Goal: Check status: Check status

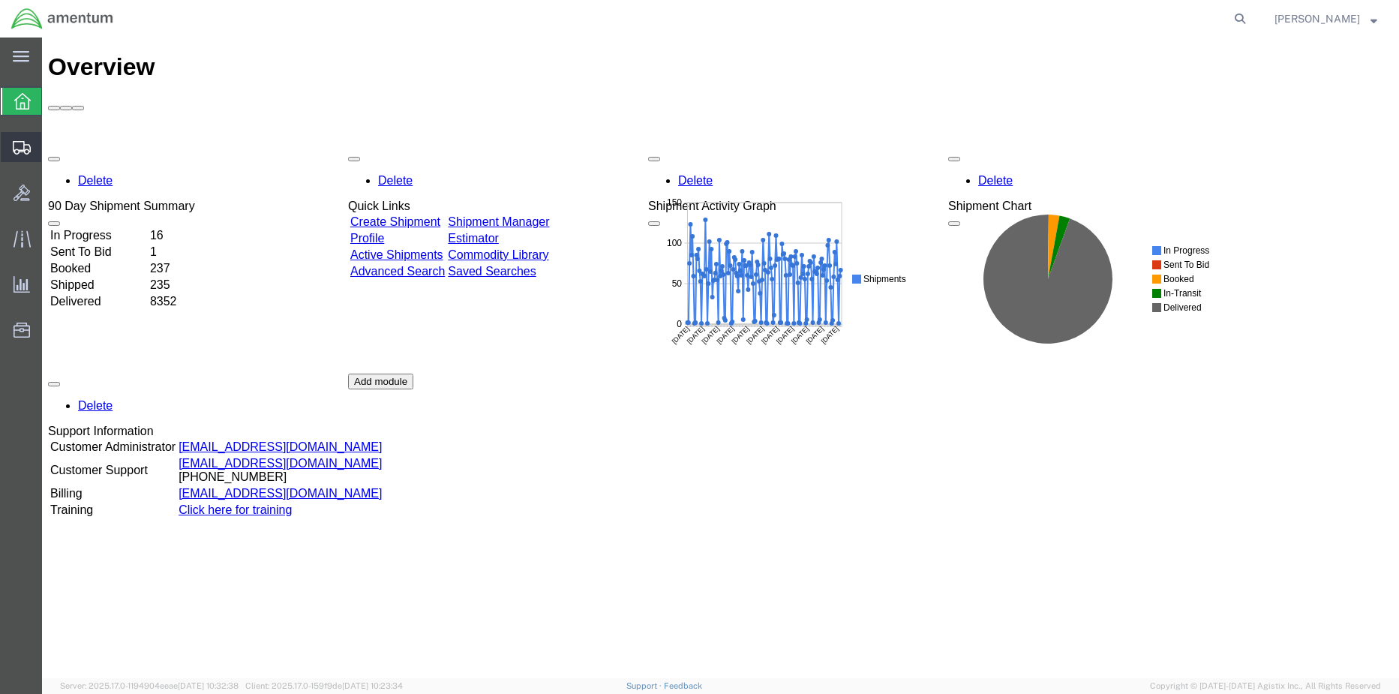
click at [18, 151] on icon at bounding box center [22, 148] width 18 height 14
click at [93, 261] on td "Booked" at bounding box center [99, 268] width 98 height 15
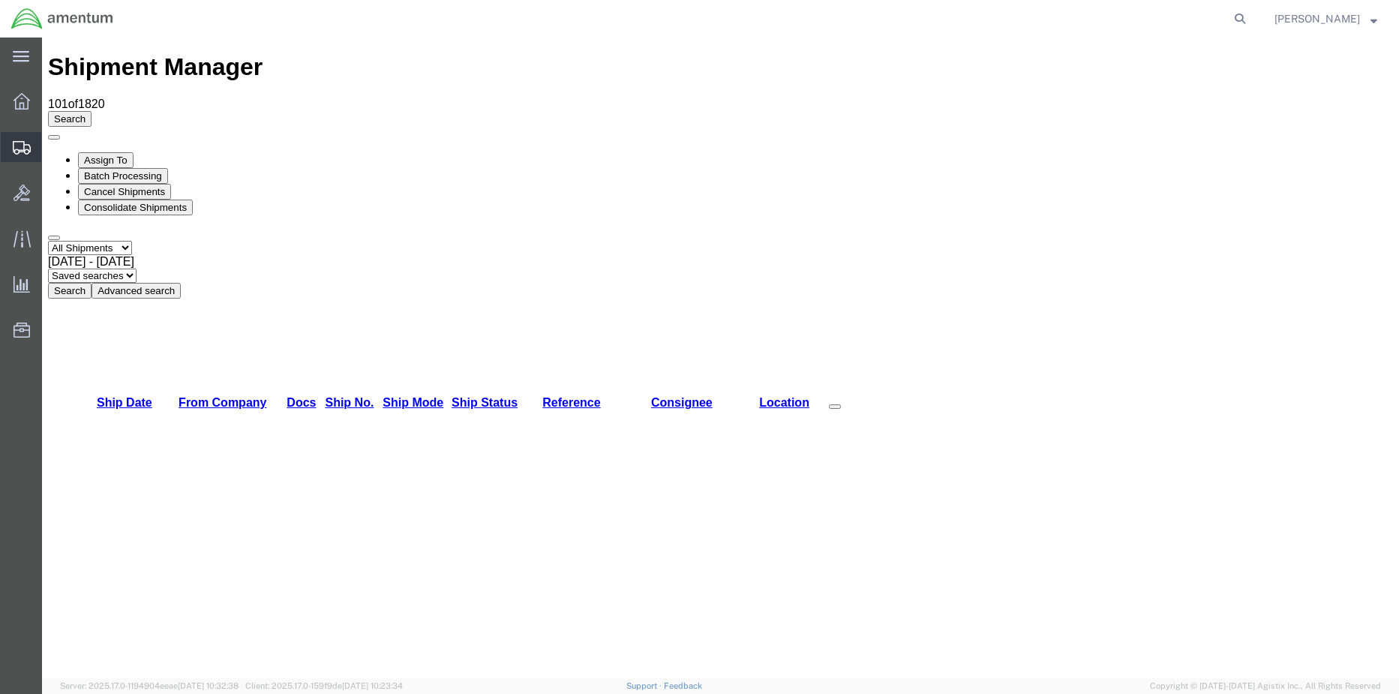
click at [0, 0] on span "Shipment Manager" at bounding box center [0, 0] width 0 height 0
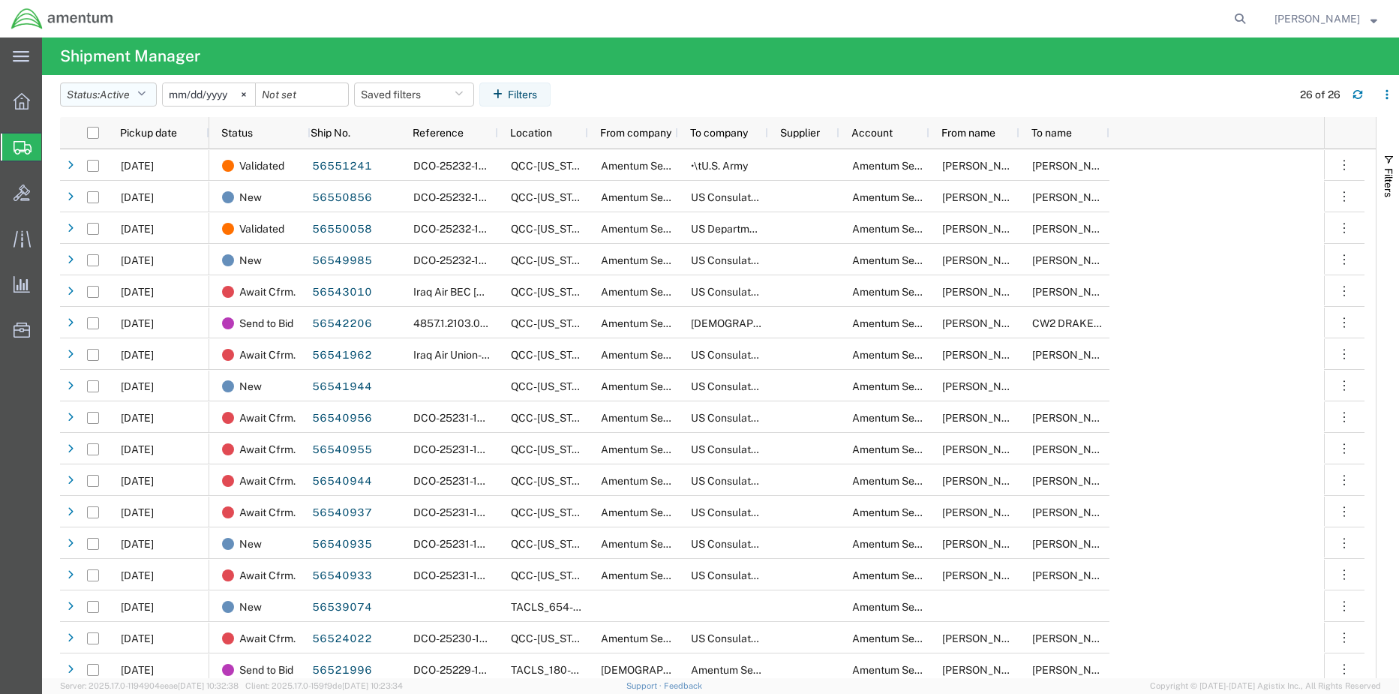
click at [114, 86] on button "Status: Active" at bounding box center [108, 95] width 97 height 24
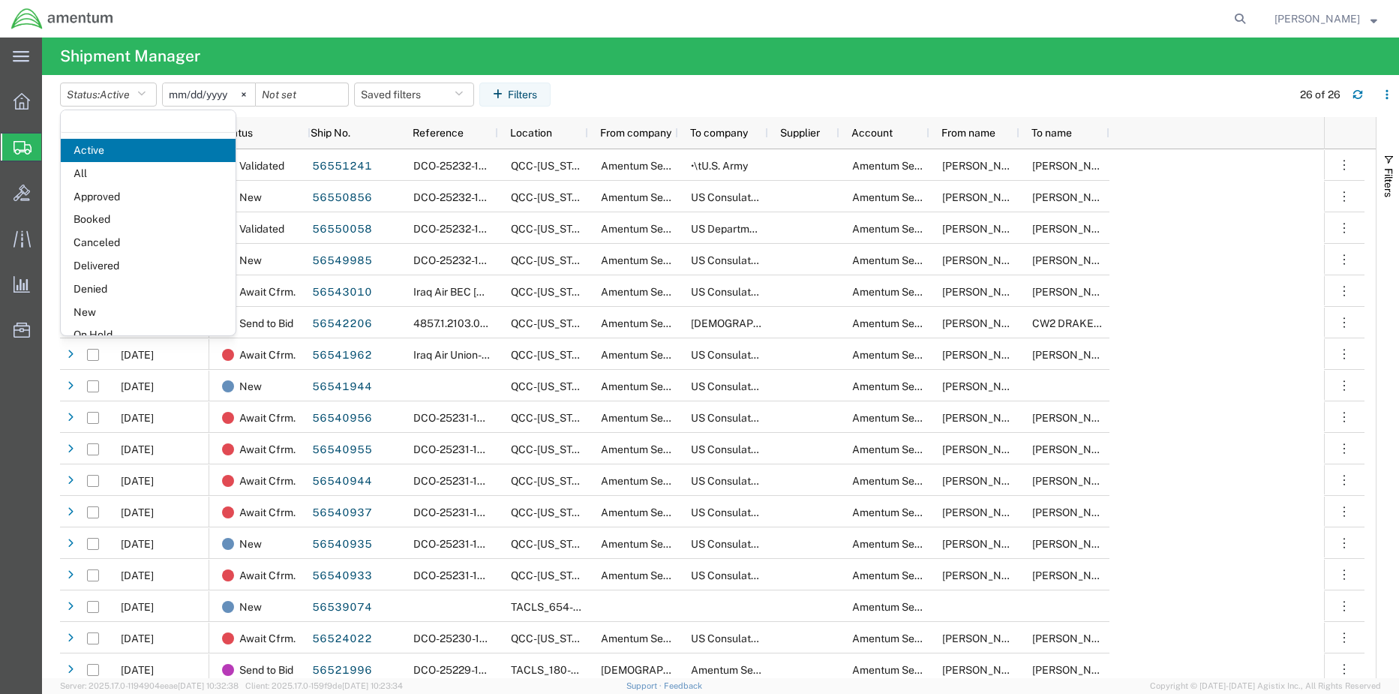
click at [155, 59] on h4 "Shipment Manager" at bounding box center [130, 57] width 140 height 38
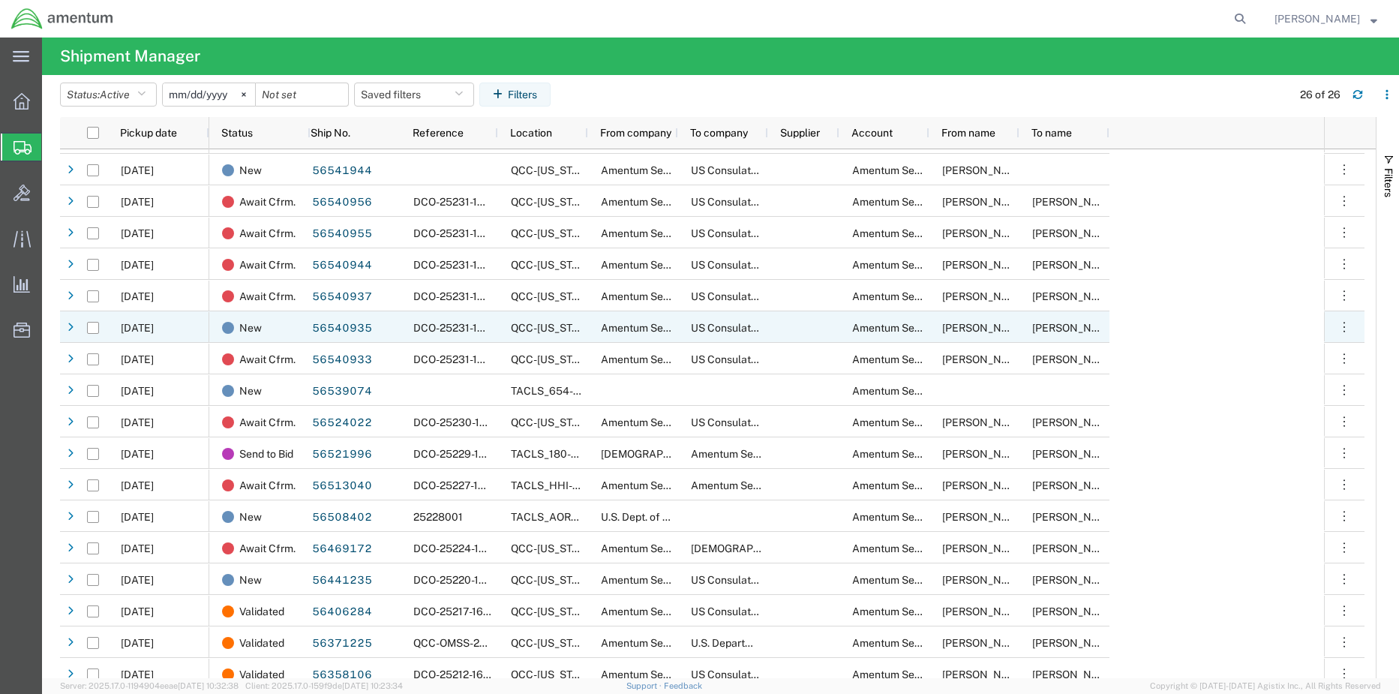
scroll to position [290, 0]
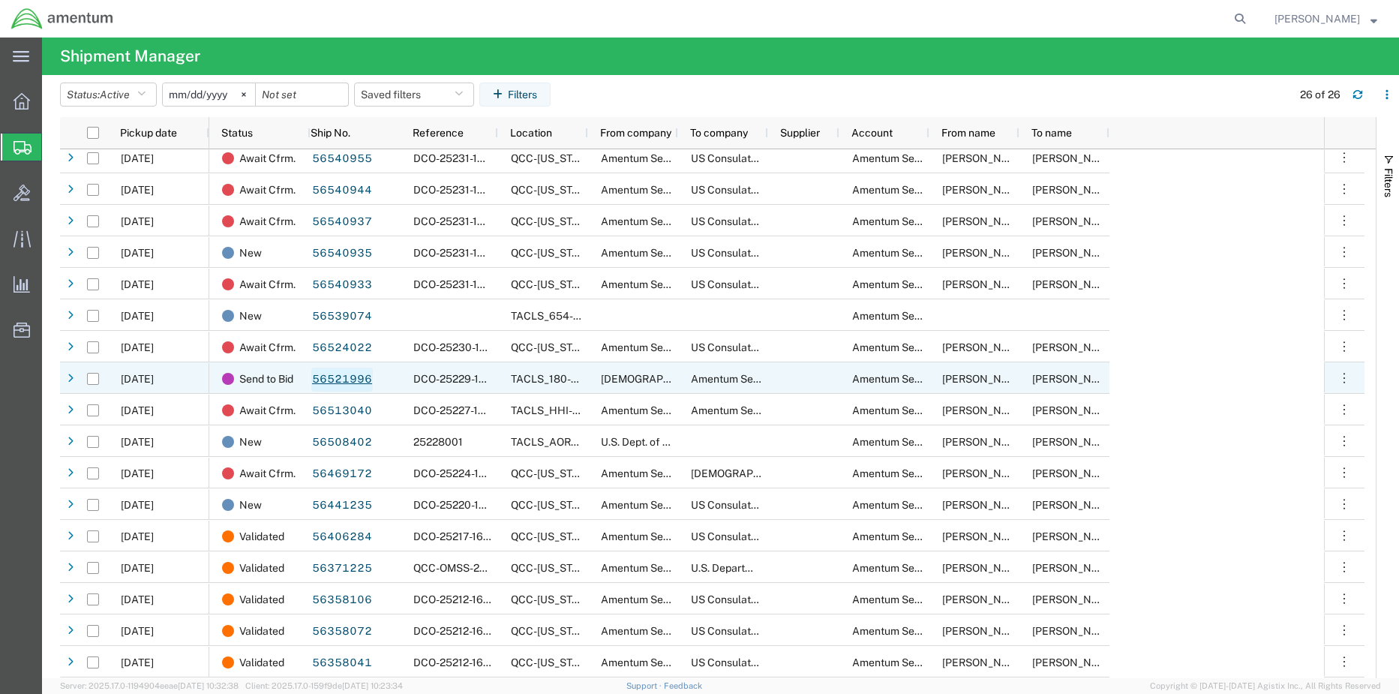
click at [344, 380] on link "56521996" at bounding box center [342, 380] width 62 height 24
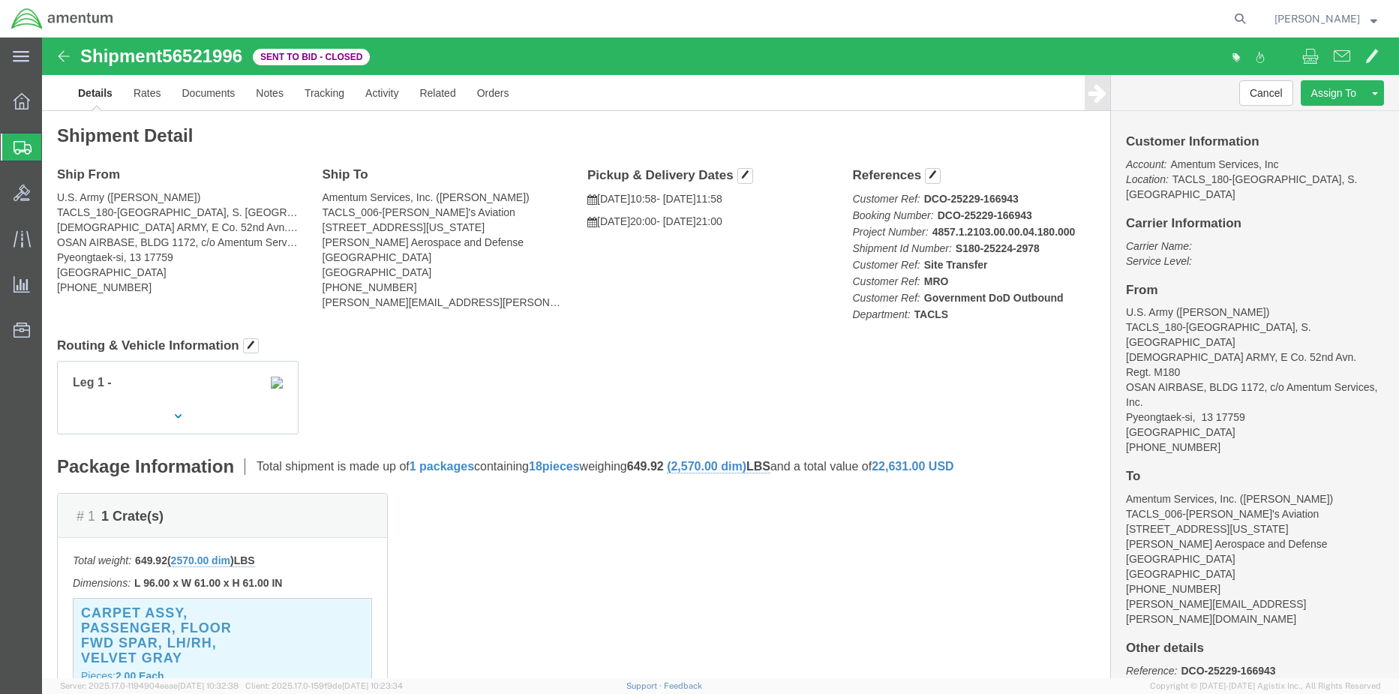
drag, startPoint x: 125, startPoint y: 173, endPoint x: 164, endPoint y: 209, distance: 53.7
click at [0, 0] on span "Shipment Manager" at bounding box center [0, 0] width 0 height 0
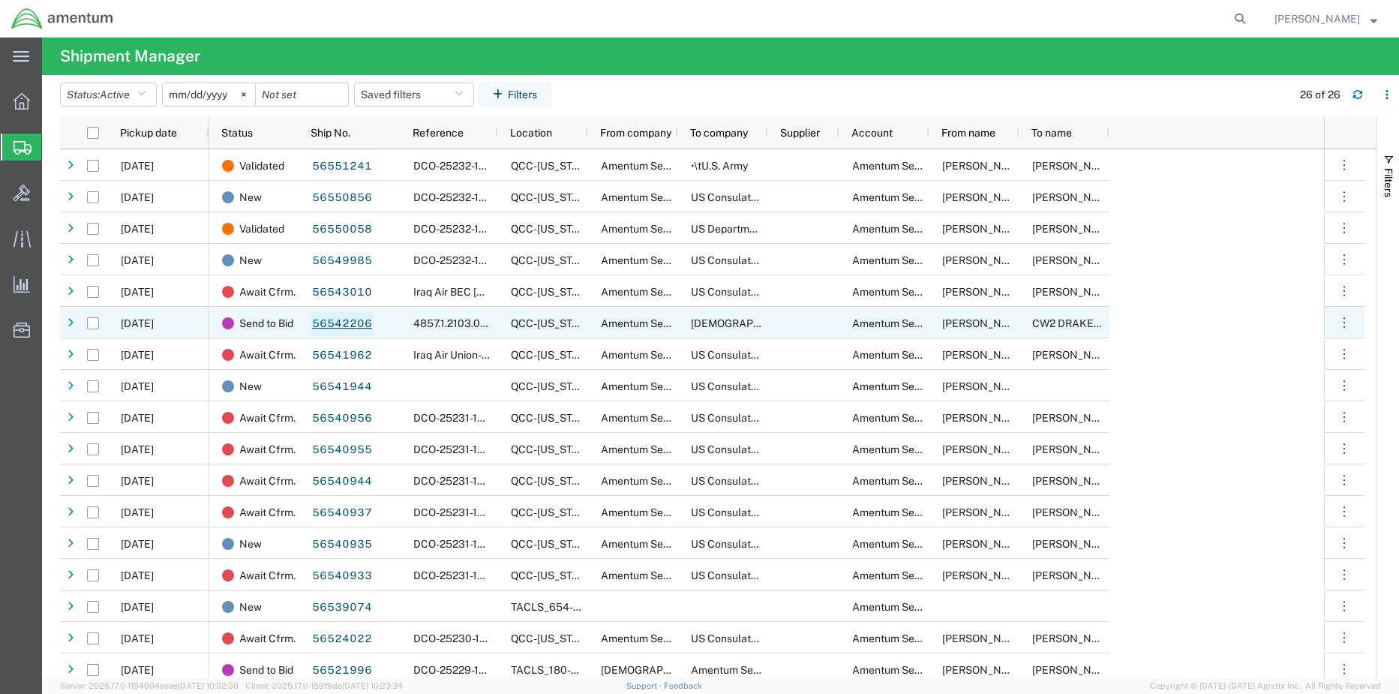
click at [341, 325] on link "56542206" at bounding box center [342, 324] width 62 height 24
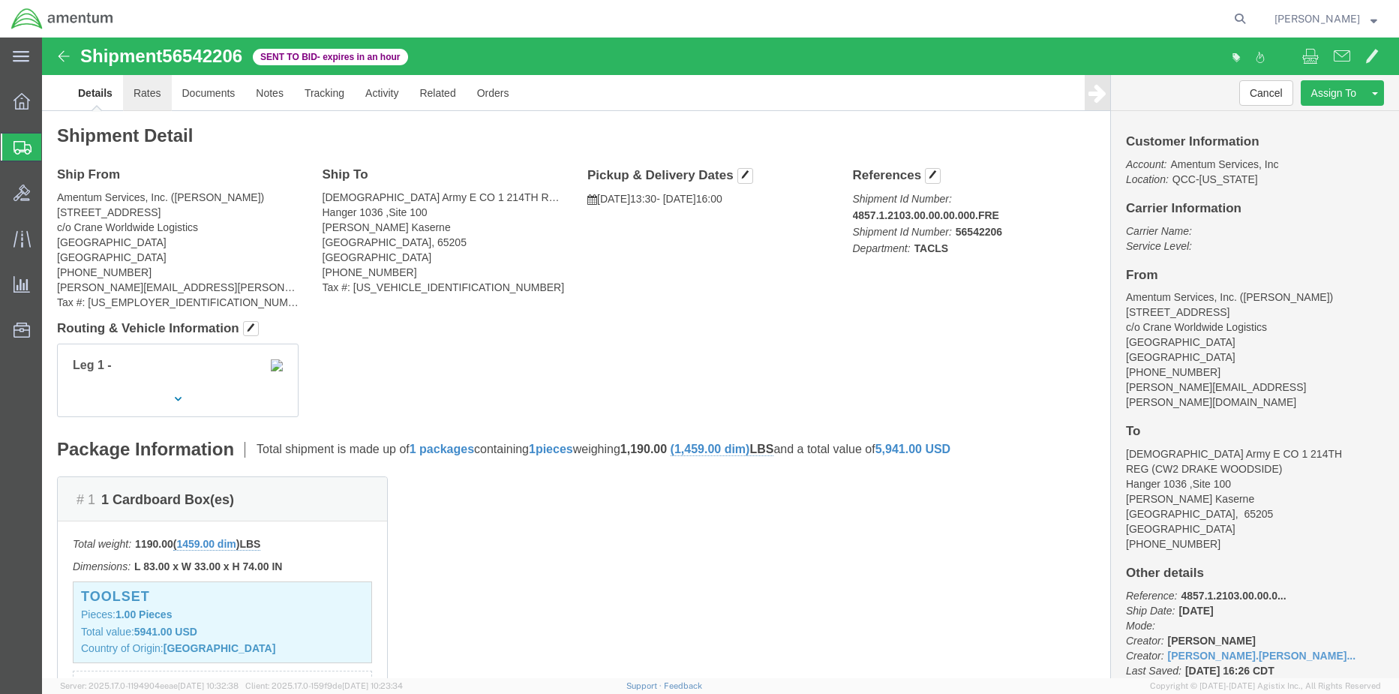
click link "Rates"
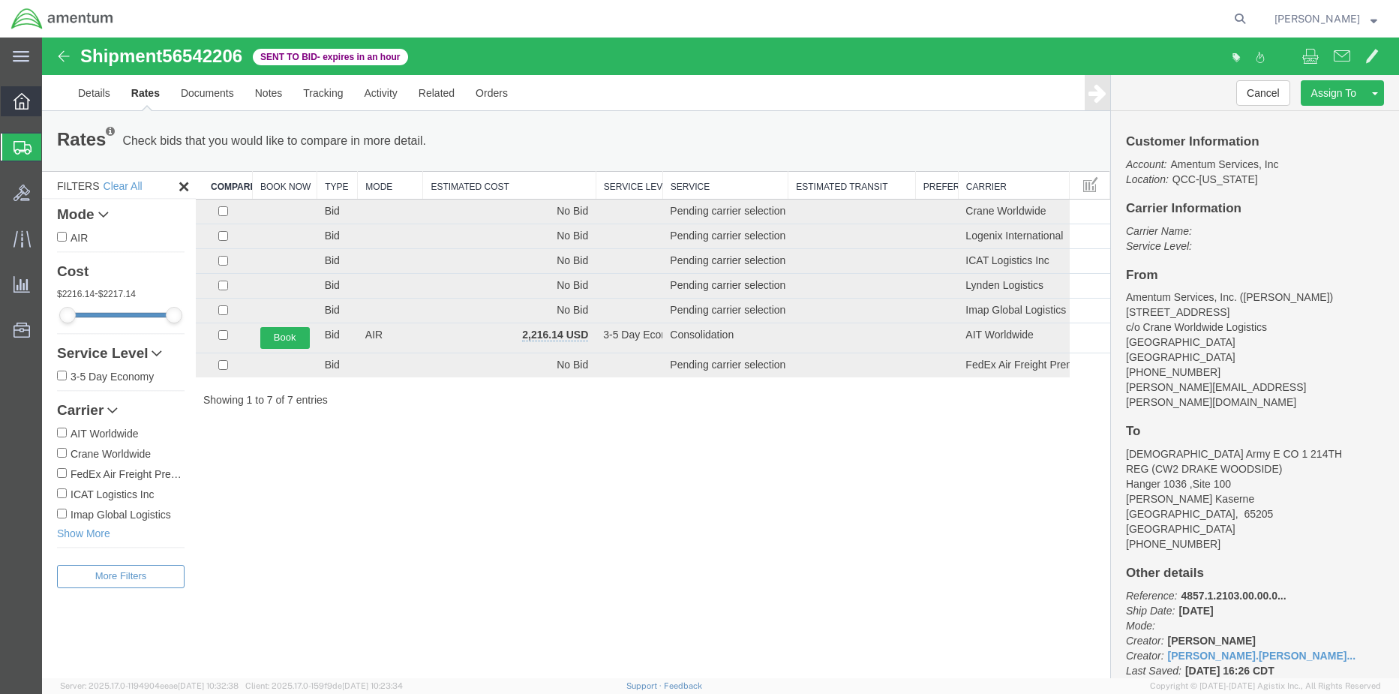
click at [10, 103] on div at bounding box center [22, 101] width 42 height 30
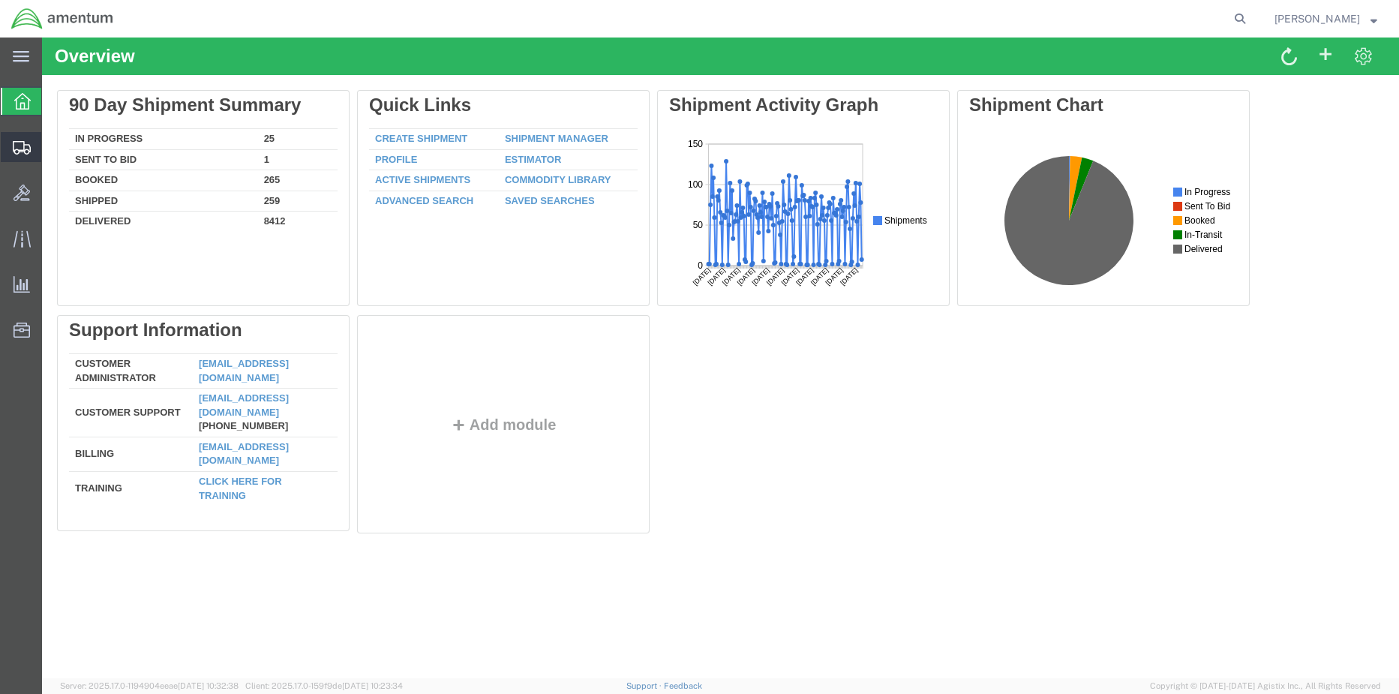
click at [0, 0] on span "Shipment Manager" at bounding box center [0, 0] width 0 height 0
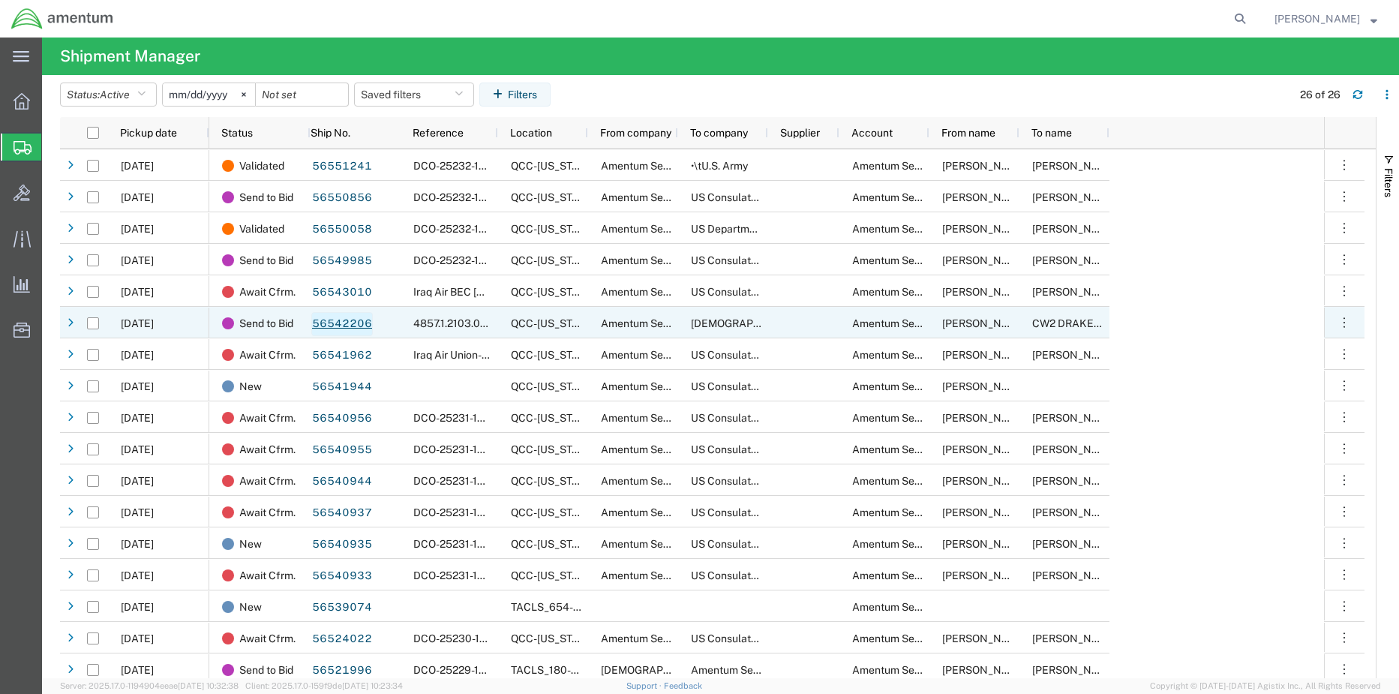
click at [347, 320] on link "56542206" at bounding box center [342, 324] width 62 height 24
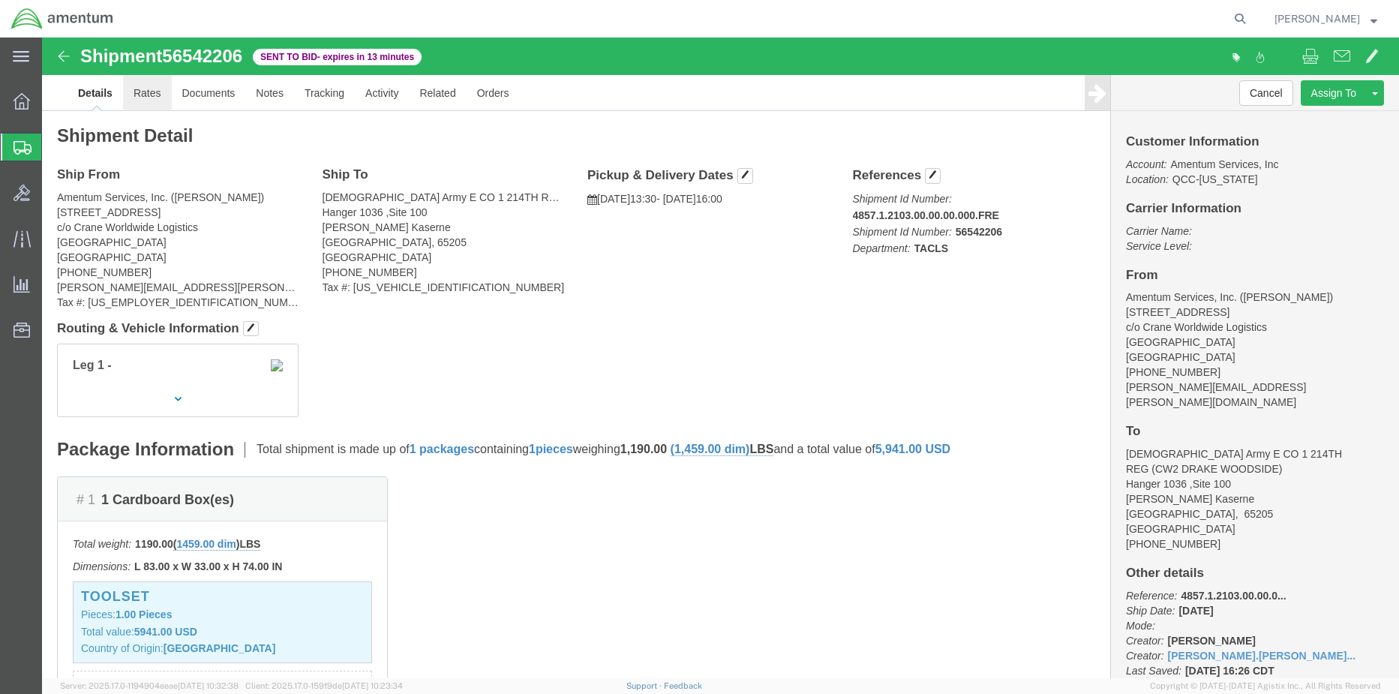
click link "Rates"
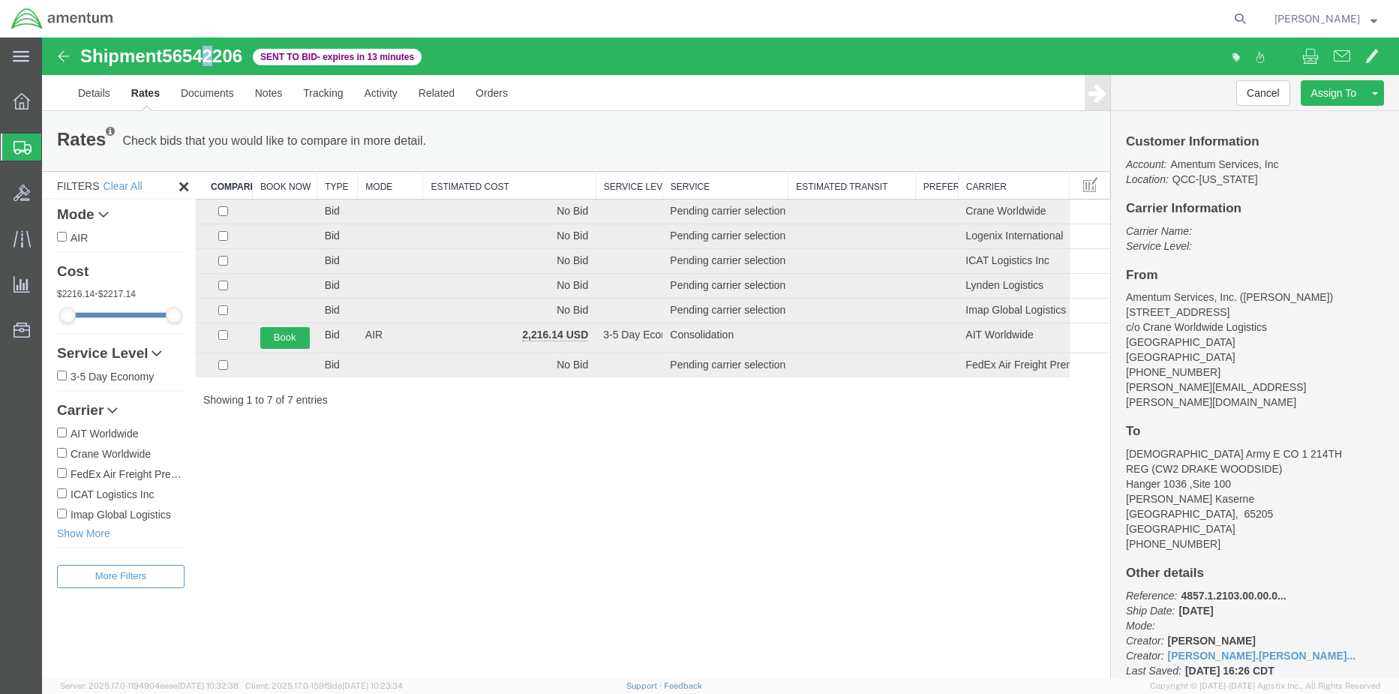
click at [212, 56] on span "56542206" at bounding box center [202, 56] width 80 height 20
click at [212, 55] on span "56542206" at bounding box center [202, 56] width 80 height 20
click at [213, 55] on span "56542206" at bounding box center [202, 56] width 80 height 20
click at [212, 55] on span "56542206" at bounding box center [202, 56] width 80 height 20
